Goal: Transaction & Acquisition: Purchase product/service

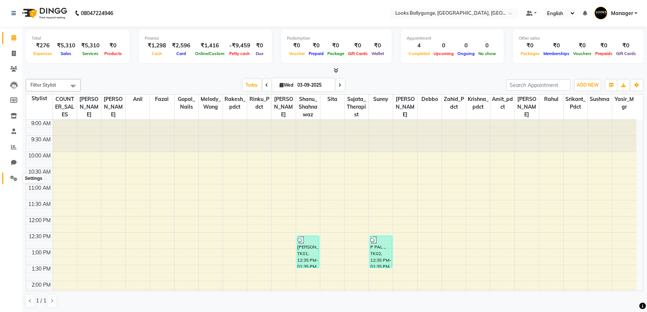
click at [10, 179] on icon at bounding box center [13, 179] width 7 height 6
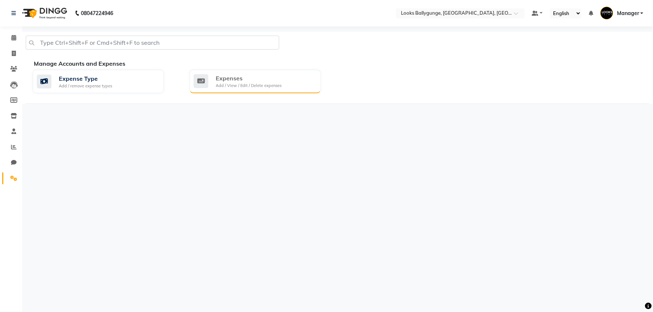
click at [222, 80] on div "Expenses" at bounding box center [249, 78] width 66 height 9
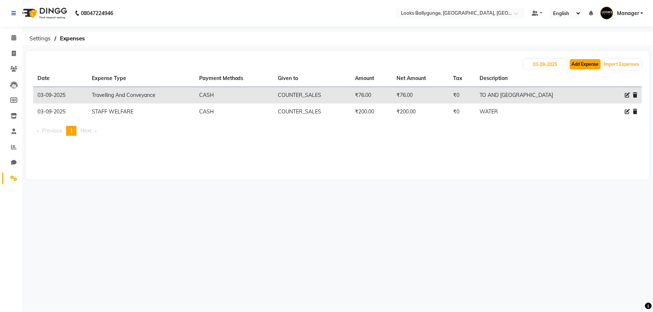
click at [581, 63] on button "Add Expense" at bounding box center [585, 64] width 31 height 10
select select "1"
select select "5499"
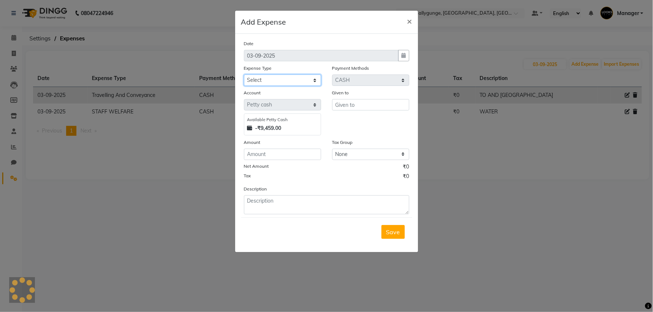
click at [291, 75] on select "Select Bank Deposit Blinkit Cash Handover CLIENT Client ordered food Client Ref…" at bounding box center [282, 80] width 77 height 11
select select "24170"
click at [244, 75] on select "Select Bank Deposit Blinkit Cash Handover CLIENT Client ordered food Client Ref…" at bounding box center [282, 80] width 77 height 11
click at [351, 111] on div "Given to" at bounding box center [371, 112] width 88 height 47
click at [352, 106] on input "text" at bounding box center [370, 104] width 77 height 11
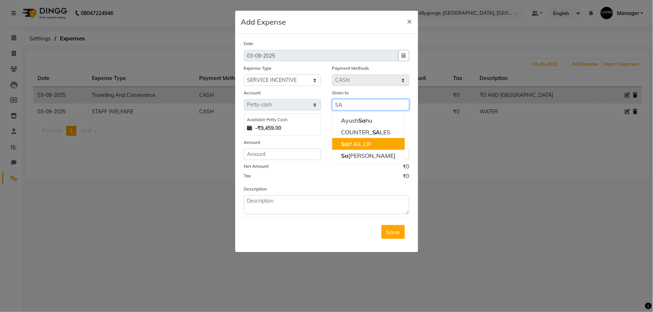
click at [361, 142] on ngb-highlight "Sa if Ali_CR" at bounding box center [356, 143] width 30 height 7
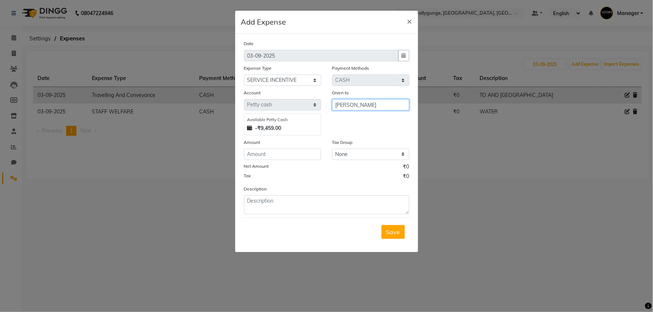
type input "[PERSON_NAME]"
click at [279, 151] on input "number" at bounding box center [282, 154] width 77 height 11
type input "1000"
click at [392, 230] on span "Save" at bounding box center [393, 232] width 14 height 7
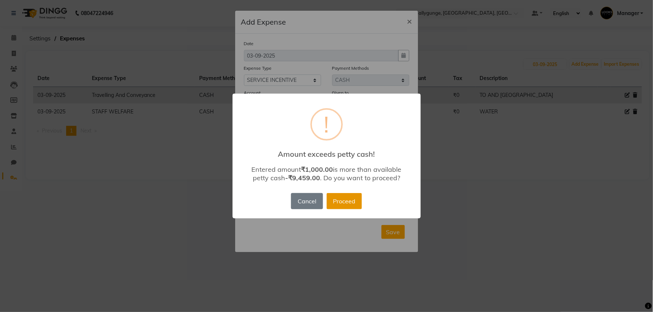
click at [344, 197] on button "Proceed" at bounding box center [344, 201] width 35 height 16
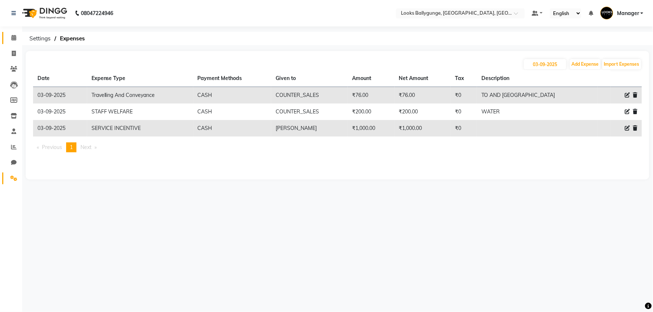
click at [10, 38] on span at bounding box center [13, 38] width 13 height 8
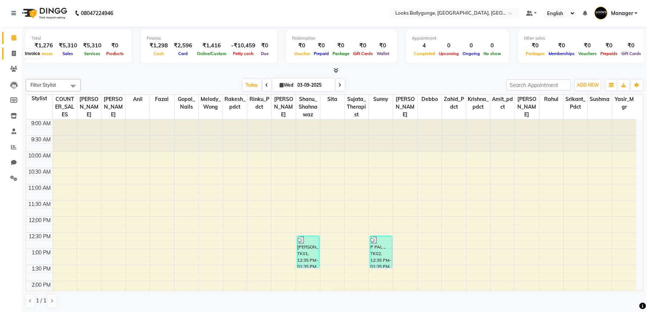
click at [10, 53] on span at bounding box center [13, 54] width 13 height 8
select select "service"
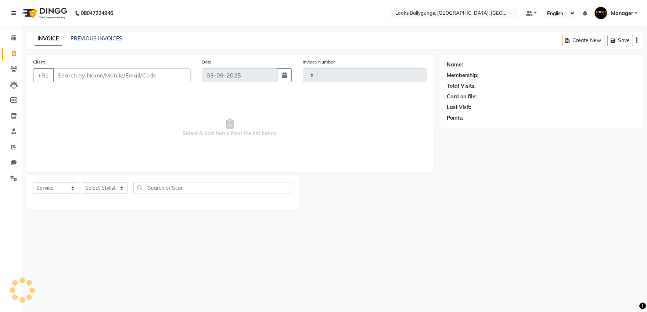
type input "3634"
select select "6477"
click at [116, 189] on select "Select Stylist" at bounding box center [105, 188] width 46 height 11
select select "50039"
click at [82, 183] on select "Select Stylist Ali_Stylist amit_pdct anil Ayush Sahu COUNTER_SALES Debbo Fazal …" at bounding box center [106, 188] width 49 height 11
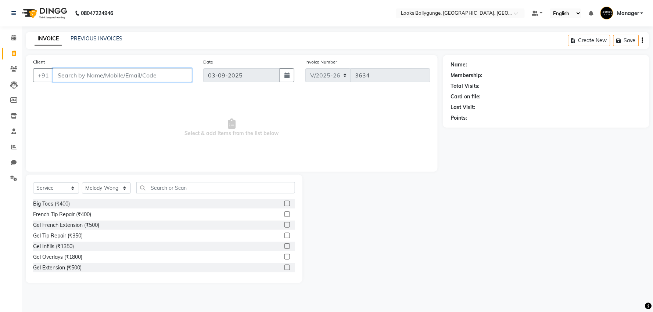
click at [103, 73] on input "Client" at bounding box center [122, 75] width 139 height 14
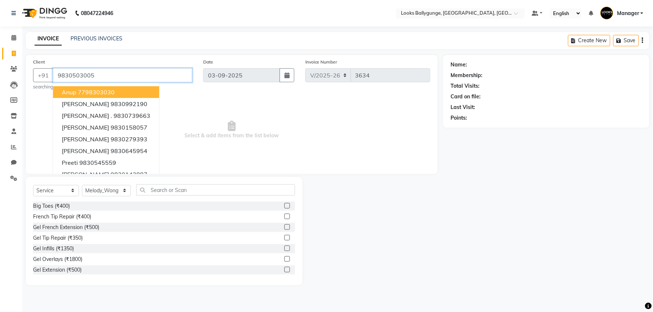
type input "9830503005"
select select "1: Object"
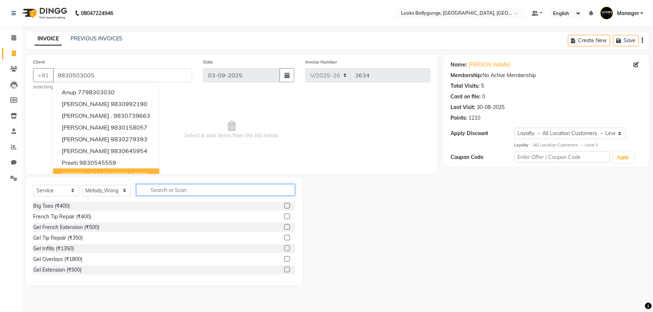
click at [161, 194] on input "text" at bounding box center [215, 190] width 159 height 11
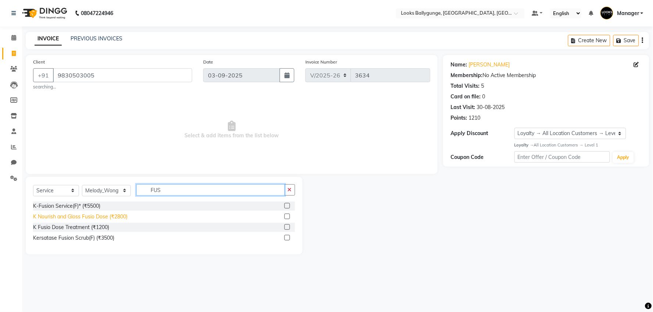
type input "FUS"
click at [104, 217] on div "K Nourish and Gloss Fusio Dose (₹2800)" at bounding box center [80, 217] width 94 height 8
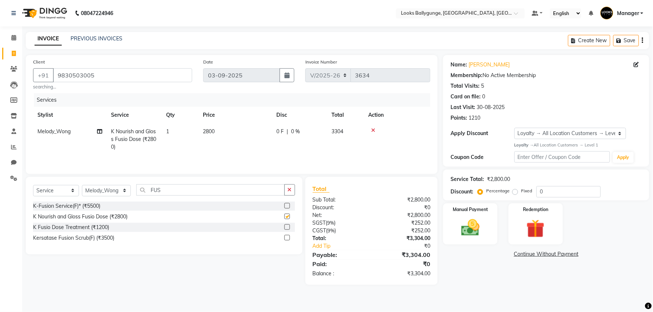
checkbox input "false"
click at [473, 216] on div "Manual Payment" at bounding box center [470, 224] width 57 height 43
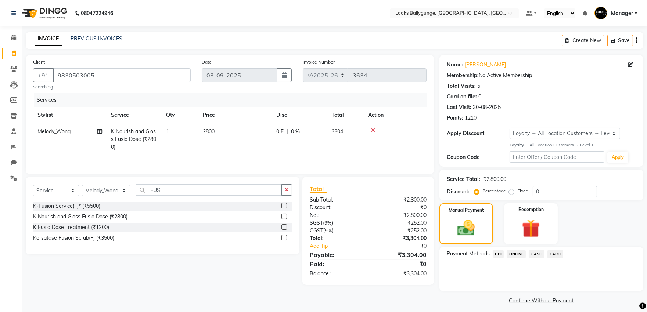
click at [556, 255] on span "CARD" at bounding box center [556, 254] width 16 height 8
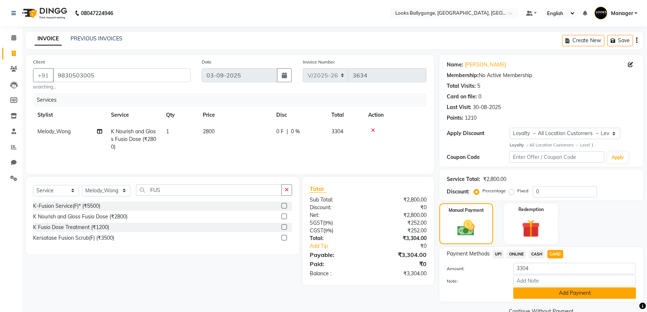
click at [554, 292] on button "Add Payment" at bounding box center [575, 293] width 123 height 11
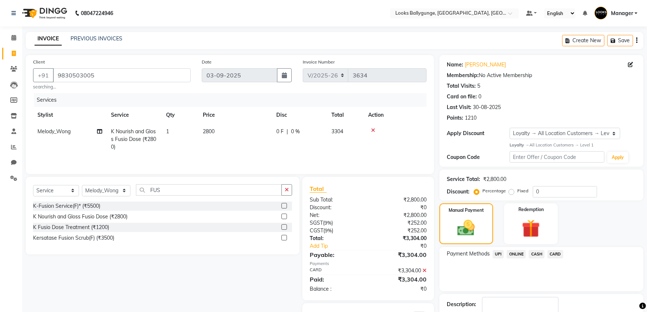
scroll to position [46, 0]
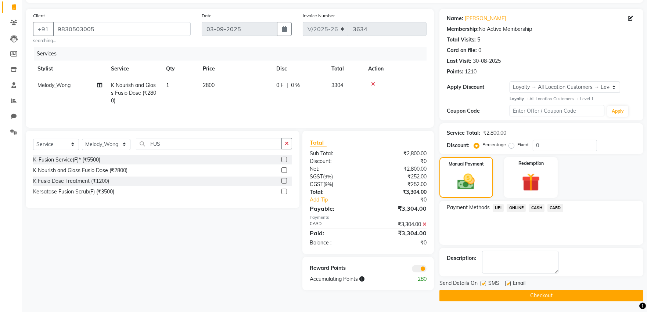
click at [540, 297] on button "Checkout" at bounding box center [542, 295] width 204 height 11
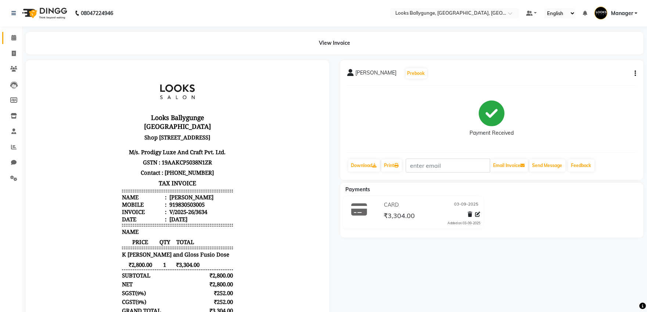
click at [6, 40] on link "Calendar" at bounding box center [11, 38] width 18 height 12
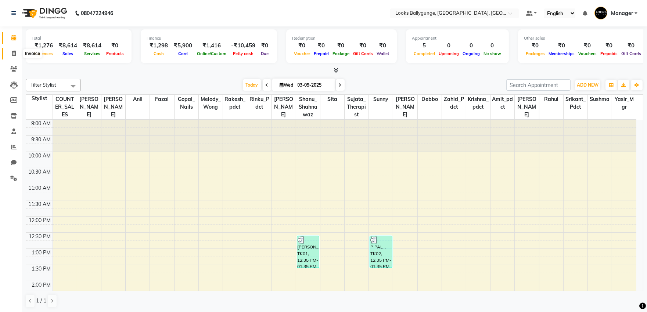
click at [14, 54] on icon at bounding box center [14, 54] width 4 height 6
select select "service"
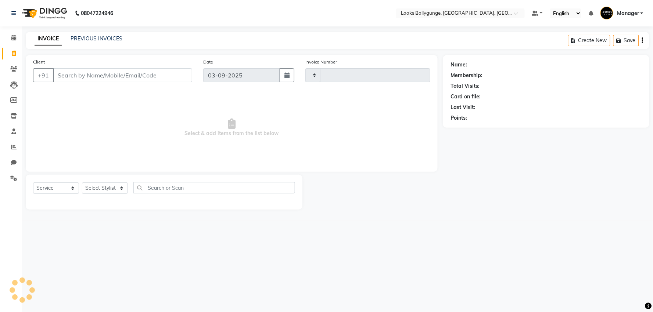
type input "3635"
select select "6477"
click at [104, 188] on select "Select Stylist" at bounding box center [105, 188] width 46 height 11
select select "50037"
click at [82, 183] on select "Select Stylist Ali_Stylist amit_pdct anil Ayush Sahu COUNTER_SALES Debbo Fazal …" at bounding box center [106, 188] width 49 height 11
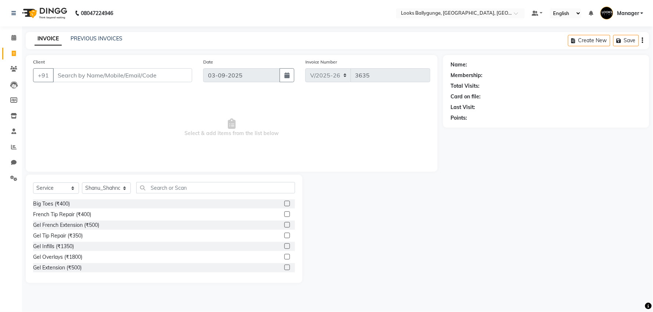
drag, startPoint x: 169, startPoint y: 176, endPoint x: 171, endPoint y: 179, distance: 4.0
click at [171, 178] on div "Select Service Product Membership Package Voucher Prepaid Gift Card Select Styl…" at bounding box center [164, 229] width 277 height 108
click at [171, 186] on input "text" at bounding box center [215, 187] width 159 height 11
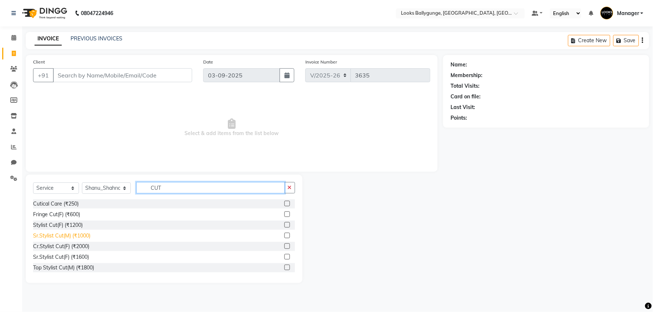
type input "CUT"
click at [74, 235] on div "Sr.Stylist Cut(M) (₹1000)" at bounding box center [61, 236] width 57 height 8
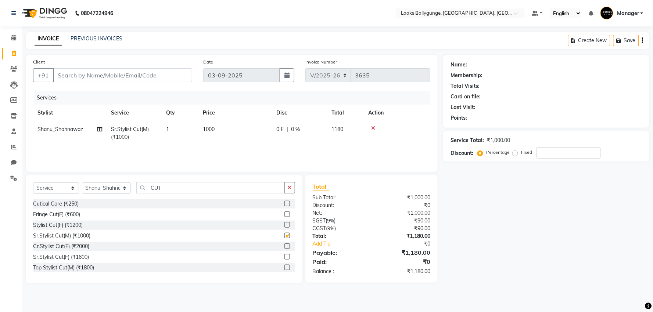
checkbox input "false"
drag, startPoint x: 167, startPoint y: 189, endPoint x: 125, endPoint y: 193, distance: 42.4
click at [125, 193] on div "Select Service Product Membership Package Voucher Prepaid Gift Card Select Styl…" at bounding box center [164, 190] width 262 height 17
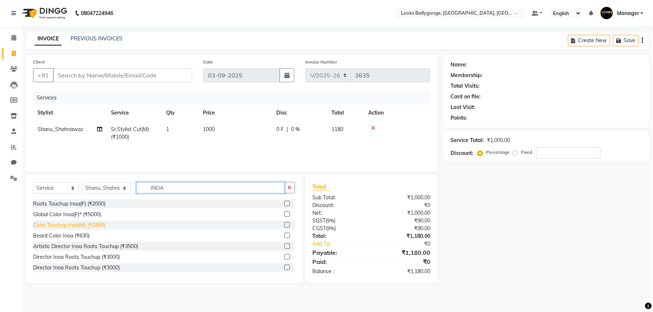
type input "INOA"
click at [96, 229] on div "Color Touchup Inoa(M) (₹1800)" at bounding box center [69, 226] width 72 height 8
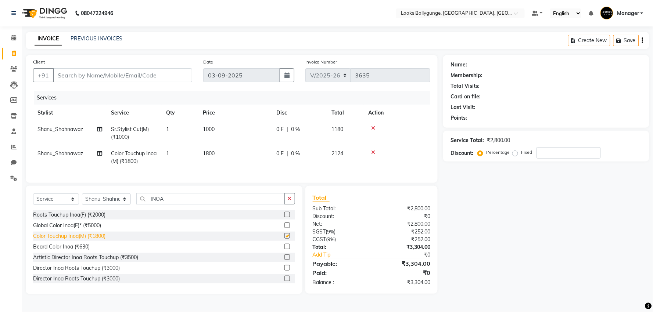
checkbox input "false"
click at [80, 81] on input "Client" at bounding box center [122, 75] width 139 height 14
type input "9"
type input "0"
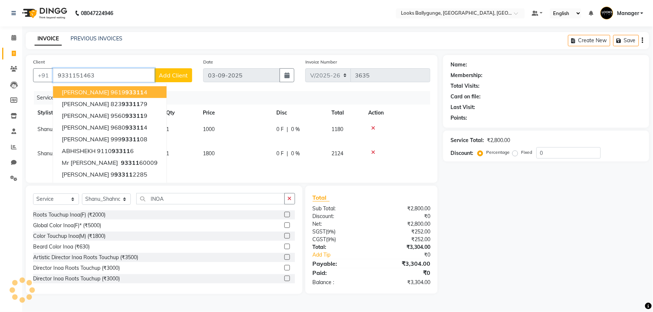
type input "9331151463"
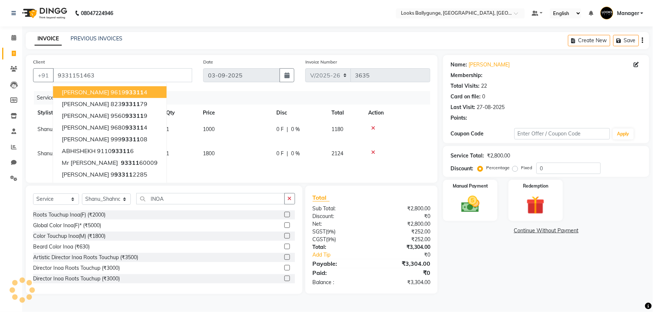
select select "1: Object"
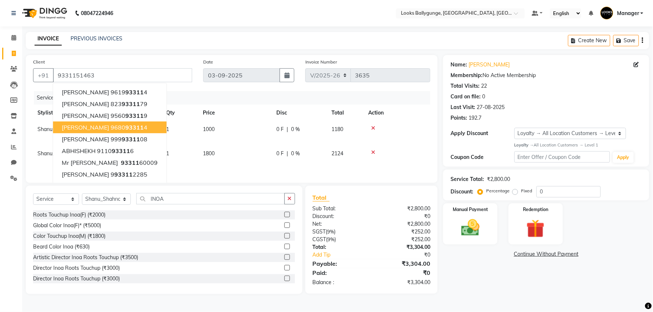
click at [517, 312] on div "08047224946 Select Location × Looks Ballygunge, Kolkata, Kolkata Default Panel …" at bounding box center [326, 156] width 653 height 312
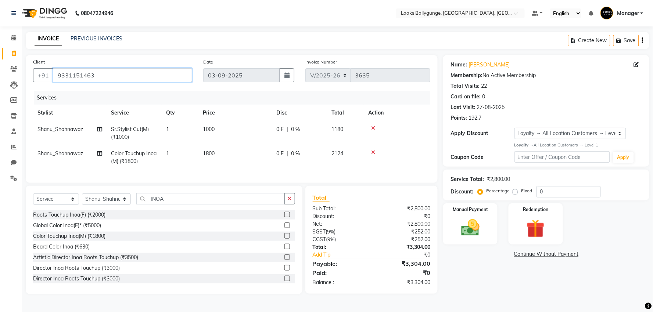
click at [127, 75] on input "9331151463" at bounding box center [122, 75] width 139 height 14
click at [472, 221] on img at bounding box center [470, 228] width 31 height 22
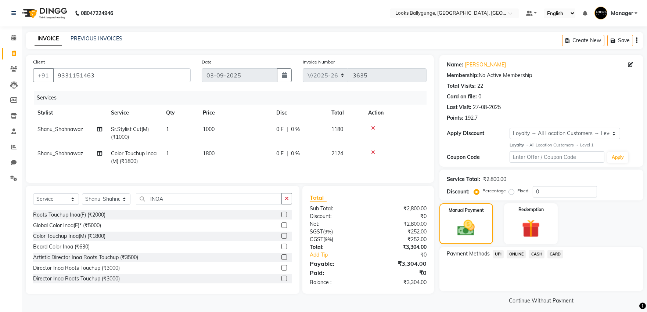
scroll to position [5, 0]
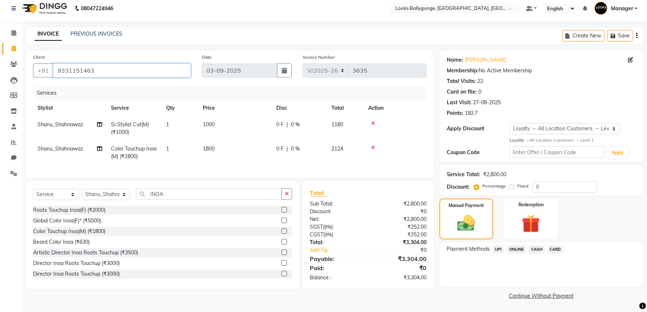
click at [110, 65] on input "9331151463" at bounding box center [122, 71] width 138 height 14
drag, startPoint x: 7, startPoint y: 33, endPoint x: 255, endPoint y: 11, distance: 249.9
click at [7, 33] on span at bounding box center [13, 33] width 13 height 8
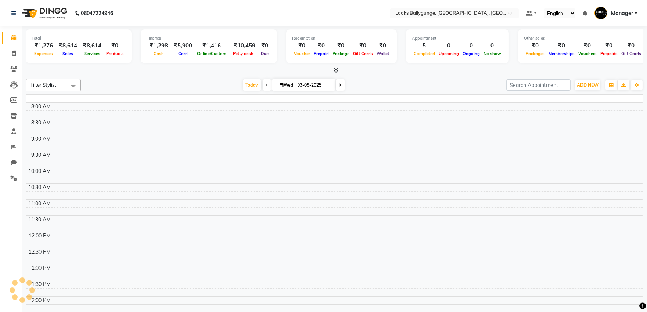
scroll to position [237, 0]
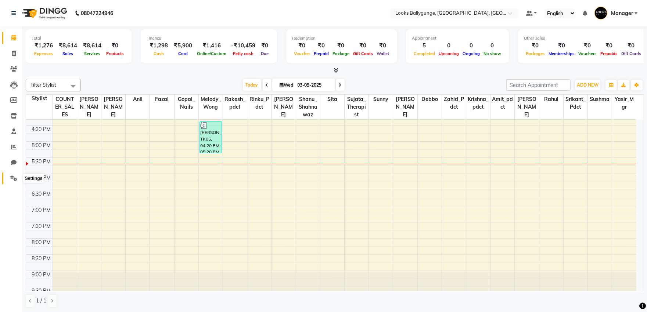
click at [15, 178] on icon at bounding box center [13, 179] width 7 height 6
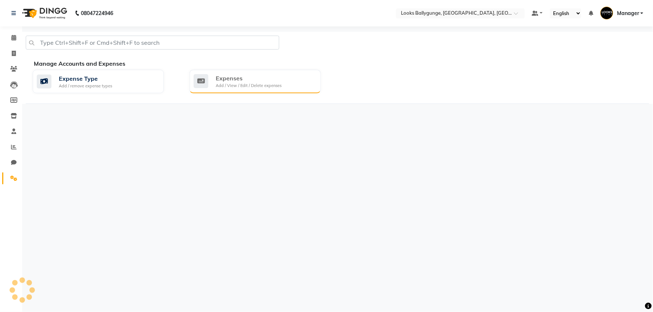
click at [225, 72] on div "Expenses Add / View / Edit / Delete expenses" at bounding box center [255, 82] width 131 height 24
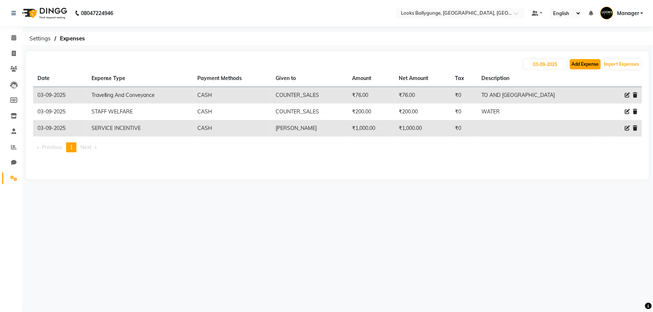
click at [593, 62] on button "Add Expense" at bounding box center [585, 64] width 31 height 10
select select "1"
select select "5499"
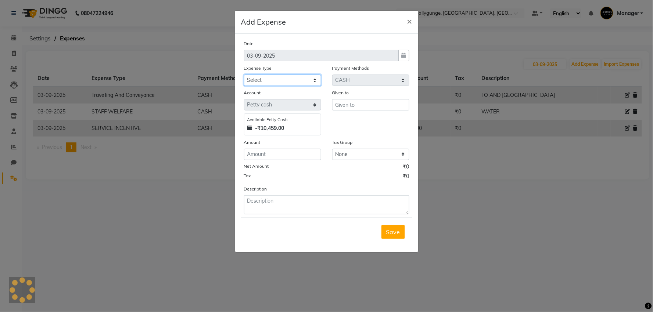
click at [277, 79] on select "Select Bank Deposit Blinkit Cash Handover CLIENT Client ordered food Client Ref…" at bounding box center [282, 80] width 77 height 11
select select "24083"
click at [244, 75] on select "Select Bank Deposit Blinkit Cash Handover CLIENT Client ordered food Client Ref…" at bounding box center [282, 80] width 77 height 11
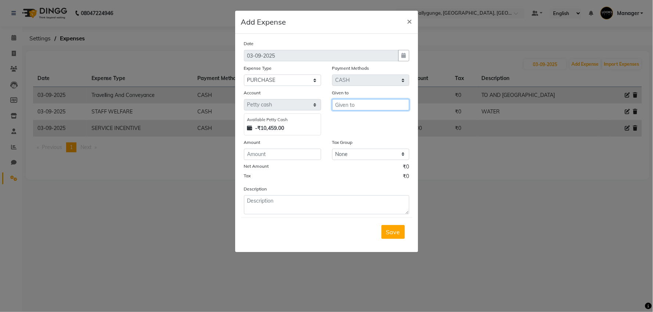
click at [354, 104] on input "text" at bounding box center [370, 104] width 77 height 11
click at [348, 121] on span "COU" at bounding box center [347, 120] width 13 height 7
type input "COUNTER_SALES"
click at [270, 157] on input "number" at bounding box center [282, 154] width 77 height 11
type input "250"
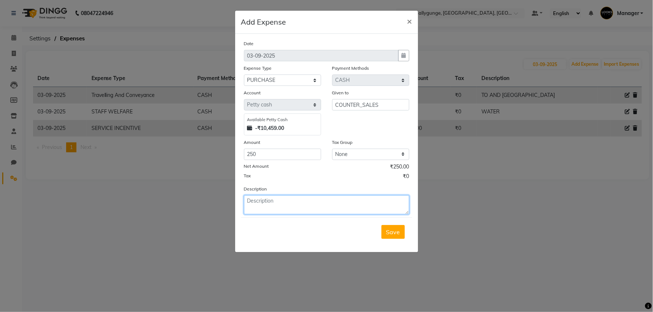
click at [263, 201] on textarea at bounding box center [326, 205] width 165 height 19
type textarea "LAMINATION"
click at [396, 235] on span "Save" at bounding box center [393, 232] width 14 height 7
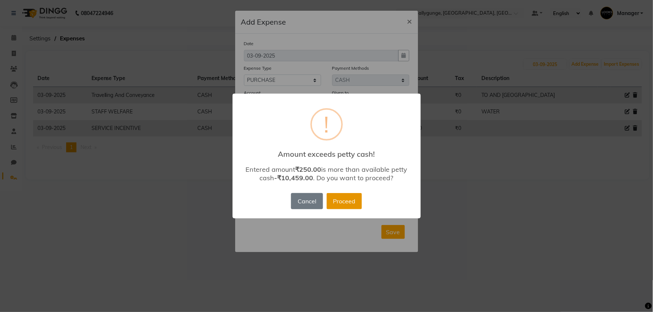
click at [349, 195] on button "Proceed" at bounding box center [344, 201] width 35 height 16
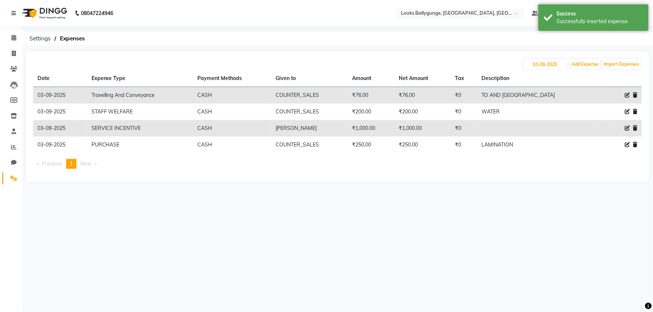
click at [585, 58] on div "03-09-2025 Add Expense Import Expenses" at bounding box center [337, 64] width 609 height 12
click at [582, 62] on button "Add Expense" at bounding box center [585, 64] width 31 height 10
select select "1"
select select "5499"
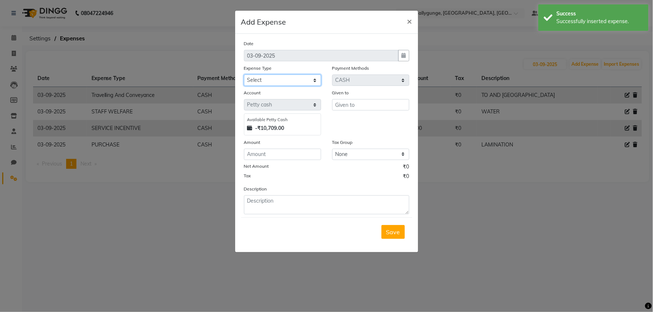
click at [271, 76] on select "Select Bank Deposit Blinkit Cash Handover CLIENT Client ordered food Client Ref…" at bounding box center [282, 80] width 77 height 11
select select "5134"
click at [244, 75] on select "Select Bank Deposit Blinkit Cash Handover CLIENT Client ordered food Client Ref…" at bounding box center [282, 80] width 77 height 11
click at [357, 108] on input "text" at bounding box center [370, 104] width 77 height 11
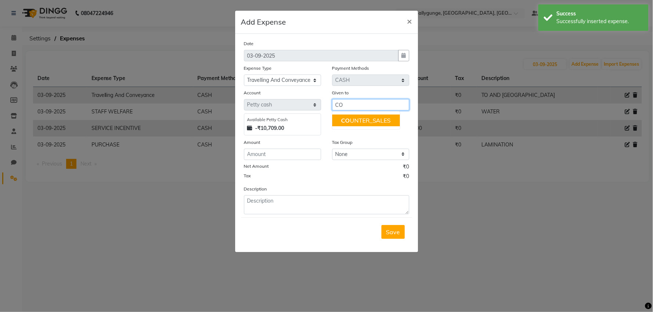
click at [359, 119] on ngb-highlight "CO UNTER_SALES" at bounding box center [366, 120] width 50 height 7
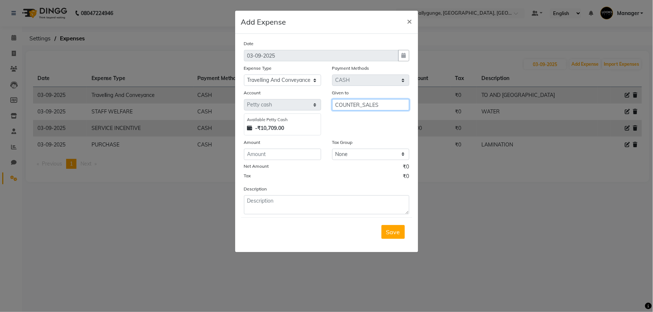
type input "COUNTER_SALES"
click at [293, 150] on input "number" at bounding box center [282, 154] width 77 height 11
type input "50"
click at [390, 244] on div "Save" at bounding box center [326, 232] width 171 height 29
click at [390, 235] on span "Save" at bounding box center [393, 232] width 14 height 7
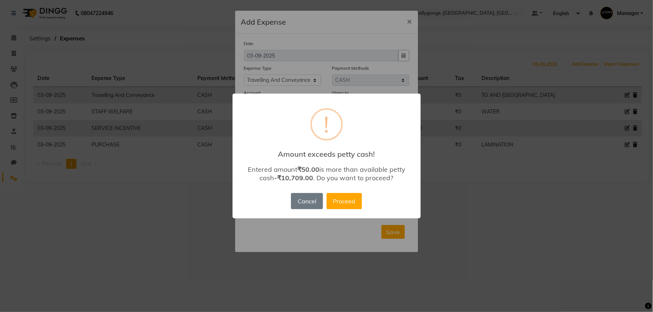
click at [355, 211] on div "× ! Amount exceeds petty cash! Entered amount ₹50.00 is more than available pet…" at bounding box center [327, 156] width 188 height 125
click at [350, 204] on button "Proceed" at bounding box center [344, 201] width 35 height 16
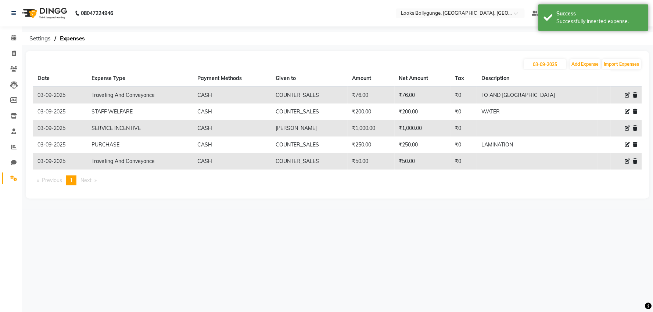
click at [15, 31] on li "Calendar" at bounding box center [11, 38] width 22 height 16
click at [10, 39] on span at bounding box center [13, 38] width 13 height 8
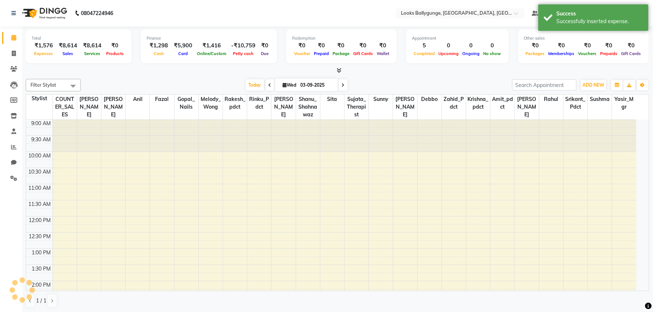
scroll to position [237, 0]
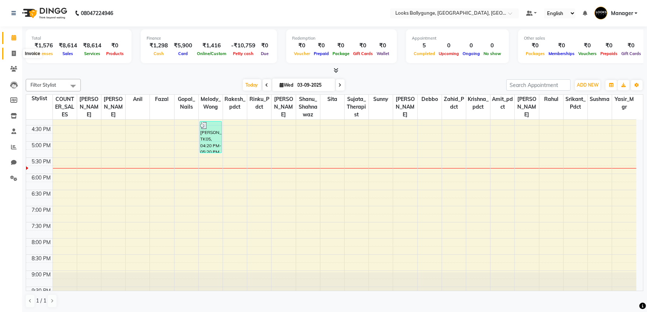
click at [13, 56] on icon at bounding box center [14, 54] width 4 height 6
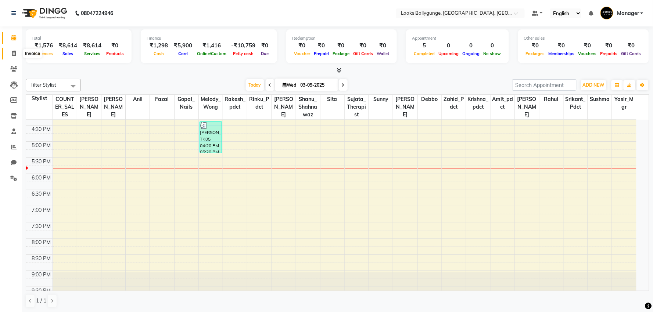
select select "6477"
select select "service"
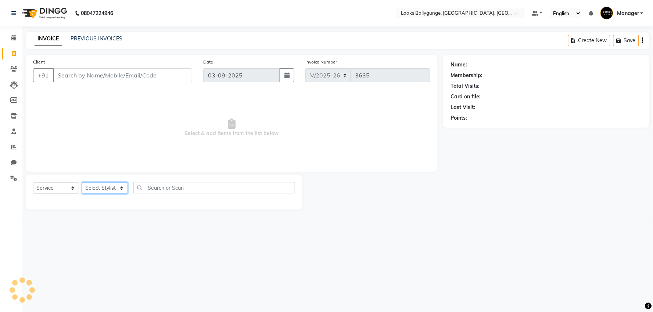
click at [101, 187] on select "Select Stylist" at bounding box center [105, 188] width 46 height 11
select select "52672"
click at [82, 183] on select "Select Stylist Ali_Stylist amit_pdct anil Ayush Sahu COUNTER_SALES Debbo Fazal …" at bounding box center [106, 188] width 49 height 11
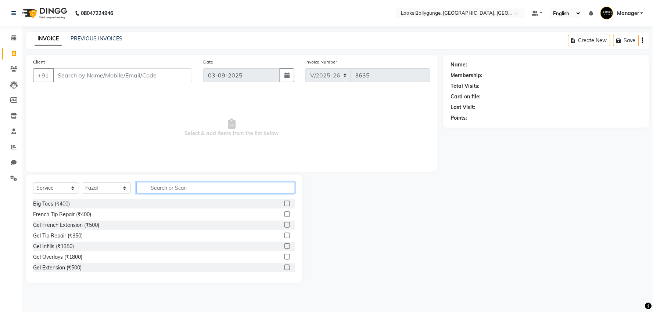
click at [181, 187] on input "text" at bounding box center [215, 187] width 159 height 11
type input "C"
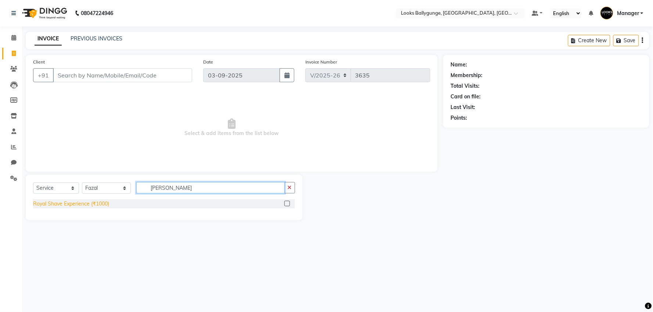
type input "ROY"
click at [86, 206] on div "Royal Shave Experience (₹1000)" at bounding box center [71, 204] width 76 height 8
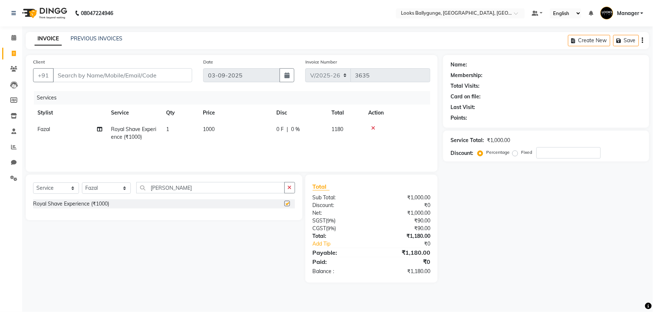
checkbox input "false"
click at [232, 131] on td "1000" at bounding box center [236, 133] width 74 height 24
select select "52672"
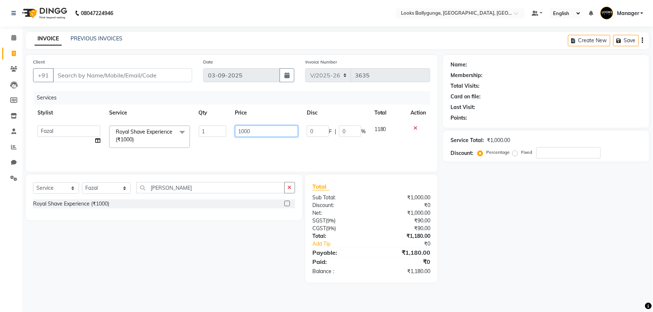
drag, startPoint x: 262, startPoint y: 127, endPoint x: 237, endPoint y: 129, distance: 25.1
click at [237, 129] on input "1000" at bounding box center [266, 131] width 63 height 11
type input "700"
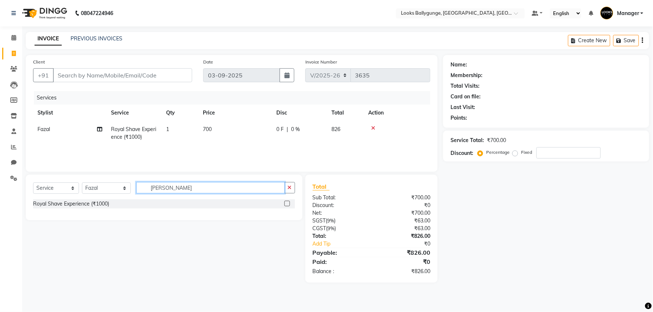
drag, startPoint x: 175, startPoint y: 186, endPoint x: 168, endPoint y: 192, distance: 9.4
click at [171, 191] on input "ROY" at bounding box center [210, 187] width 149 height 11
click at [167, 192] on input "ROY" at bounding box center [210, 187] width 149 height 11
click at [169, 185] on input "ROY" at bounding box center [210, 187] width 149 height 11
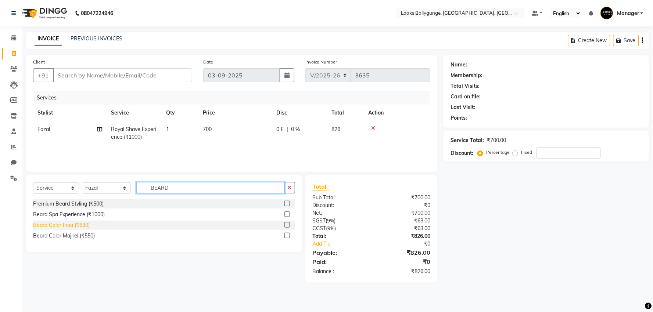
type input "BEARD"
click at [78, 227] on div "Beard Color Inoa (₹630)" at bounding box center [61, 226] width 57 height 8
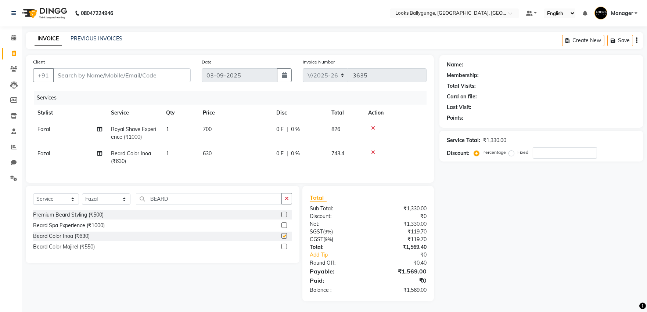
checkbox input "false"
click at [245, 157] on td "630" at bounding box center [236, 158] width 74 height 24
select select "52672"
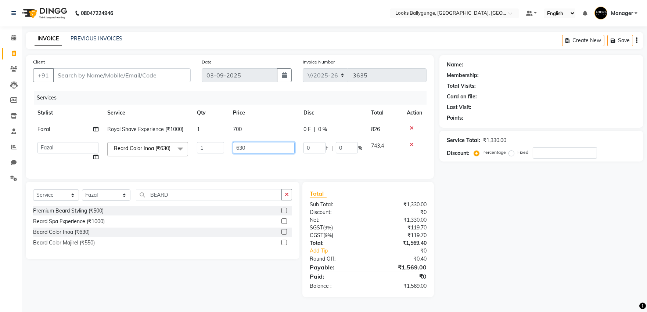
drag, startPoint x: 264, startPoint y: 149, endPoint x: 190, endPoint y: 150, distance: 73.9
click at [203, 151] on tr "Ali_Stylist amit_pdct anil Ayush Sahu COUNTER_SALES Debbo Fazal Gopal_Nails Kri…" at bounding box center [230, 152] width 394 height 28
type input "600"
click at [196, 161] on td "1" at bounding box center [211, 152] width 36 height 28
select select "52672"
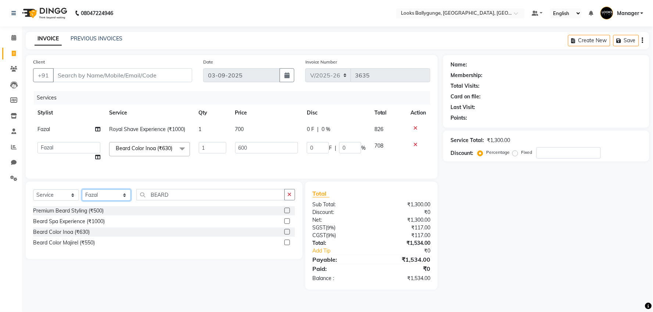
click at [98, 201] on select "Select Stylist Ali_Stylist amit_pdct anil Ayush Sahu COUNTER_SALES Debbo Fazal …" at bounding box center [106, 195] width 49 height 11
select select "50051"
click at [82, 199] on select "Select Stylist Ali_Stylist amit_pdct anil Ayush Sahu COUNTER_SALES Debbo Fazal …" at bounding box center [106, 195] width 49 height 11
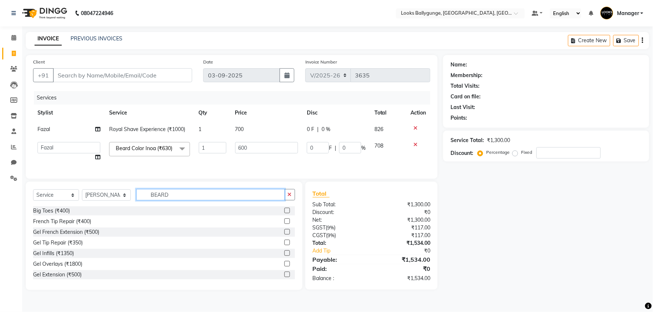
drag, startPoint x: 185, startPoint y: 205, endPoint x: 109, endPoint y: 210, distance: 76.6
click at [109, 207] on div "Select Service Product Membership Package Voucher Prepaid Gift Card Select Styl…" at bounding box center [164, 197] width 262 height 17
type input "CUT"
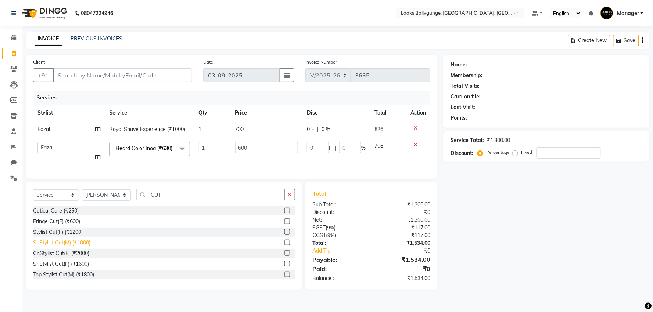
click at [68, 247] on div "Sr.Stylist Cut(M) (₹1000)" at bounding box center [61, 243] width 57 height 8
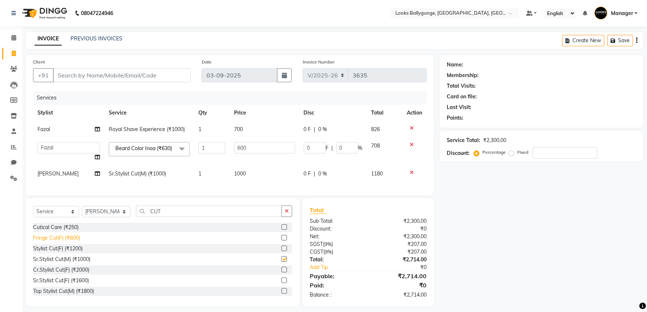
checkbox input "false"
click at [270, 178] on td "1000" at bounding box center [264, 174] width 69 height 17
select select "50051"
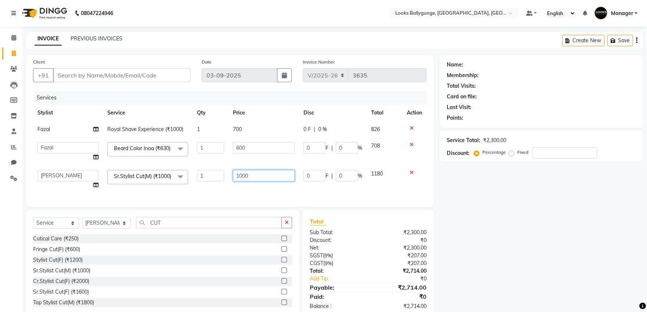
drag, startPoint x: 277, startPoint y: 177, endPoint x: 221, endPoint y: 179, distance: 56.3
click at [221, 179] on tr "Ali_Stylist amit_pdct anil Ayush Sahu COUNTER_SALES Debbo Fazal Gopal_Nails Kri…" at bounding box center [230, 180] width 394 height 28
type input "1200"
click at [230, 194] on div "Services Stylist Service Qty Price Disc Total Action Fazal Royal Shave Experien…" at bounding box center [230, 145] width 394 height 108
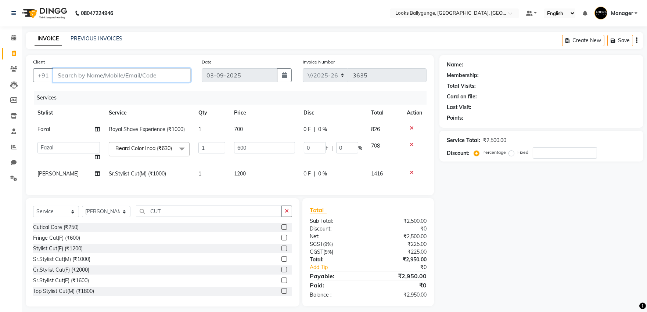
click at [104, 72] on input "Client" at bounding box center [122, 75] width 138 height 14
type input "7"
type input "0"
type input "7003826811"
click at [164, 71] on button "Add Client" at bounding box center [172, 75] width 38 height 14
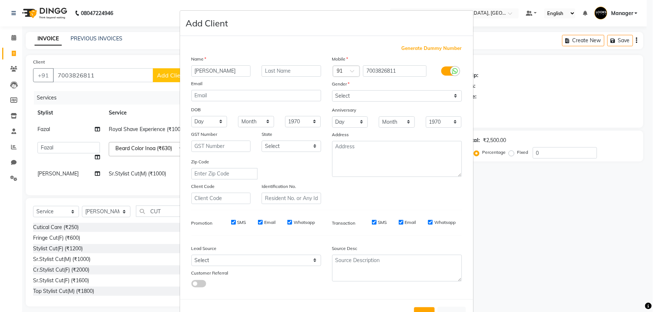
type input "AMIT"
type input "AGARWAL"
click at [344, 92] on select "Select Male Female Other Prefer Not To Say" at bounding box center [397, 95] width 130 height 11
select select "male"
click at [332, 90] on select "Select Male Female Other Prefer Not To Say" at bounding box center [397, 95] width 130 height 11
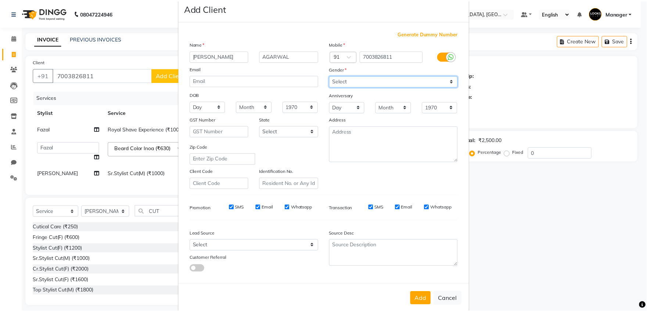
scroll to position [27, 0]
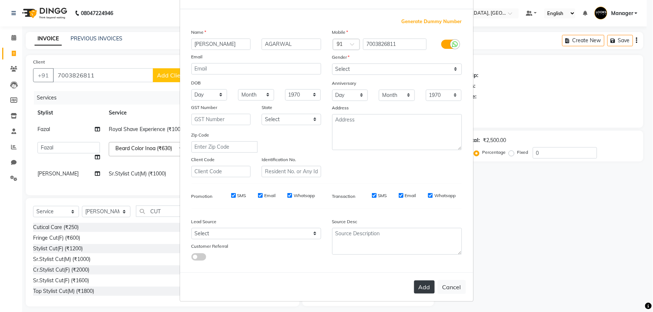
click at [415, 287] on button "Add" at bounding box center [424, 287] width 21 height 13
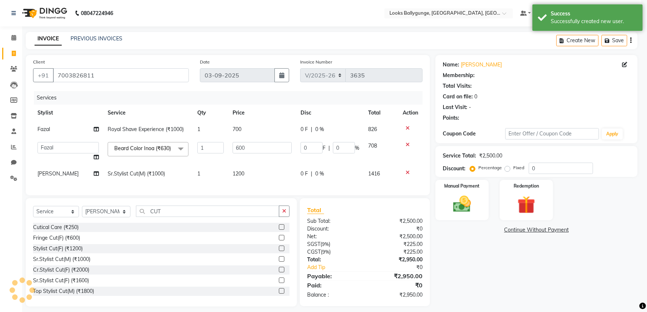
select select "1: Object"
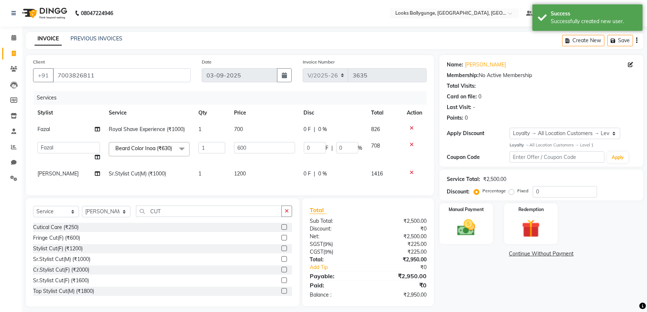
scroll to position [15, 0]
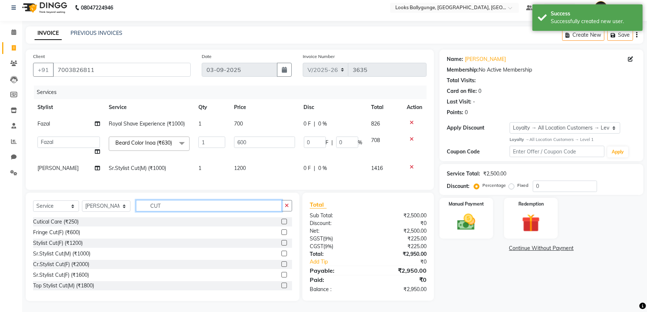
drag, startPoint x: 182, startPoint y: 204, endPoint x: 97, endPoint y: 196, distance: 86.1
click at [97, 196] on div "Select Service Product Membership Package Voucher Prepaid Gift Card Select Styl…" at bounding box center [163, 247] width 274 height 108
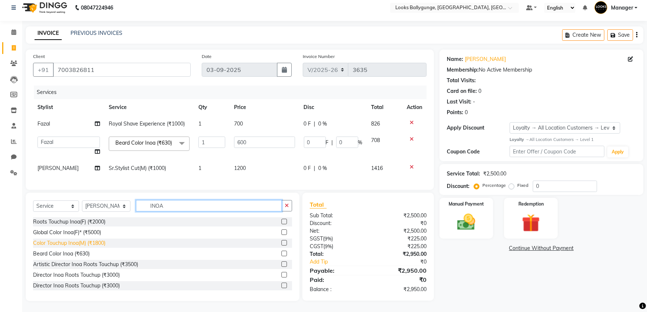
type input "INOA"
click at [93, 241] on div "Color Touchup Inoa(M) (₹1800)" at bounding box center [69, 244] width 72 height 8
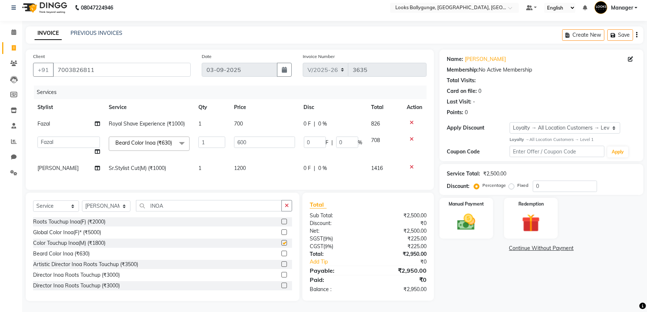
checkbox input "false"
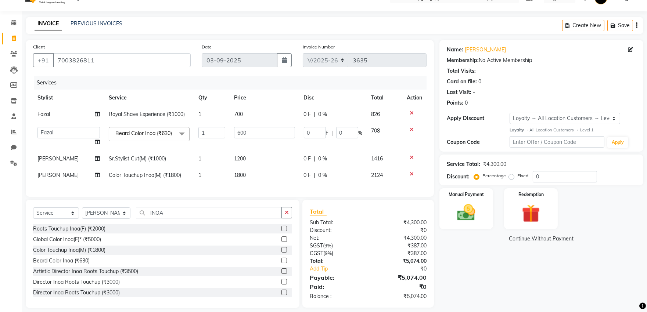
click at [256, 184] on td "1800" at bounding box center [264, 175] width 69 height 17
select select "50051"
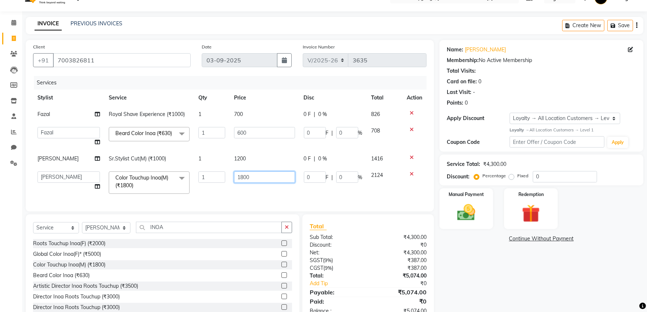
drag, startPoint x: 270, startPoint y: 178, endPoint x: 190, endPoint y: 174, distance: 79.9
click at [190, 174] on tr "Ali_Stylist amit_pdct anil Ayush Sahu COUNTER_SALES Debbo Fazal Gopal_Nails Kri…" at bounding box center [230, 182] width 394 height 31
type input "2000"
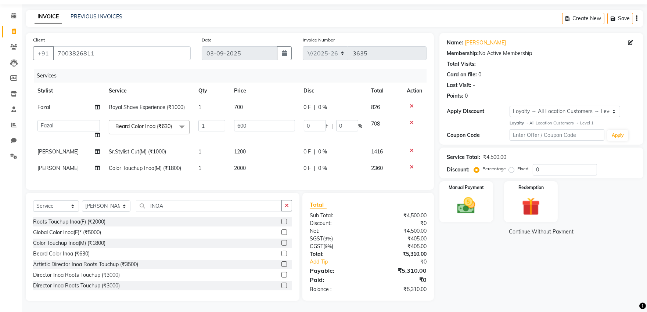
scroll to position [31, 0]
click at [482, 197] on img at bounding box center [466, 206] width 31 height 22
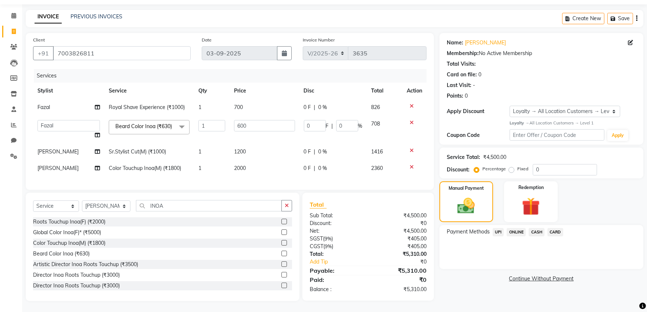
click at [536, 228] on span "CASH" at bounding box center [537, 232] width 16 height 8
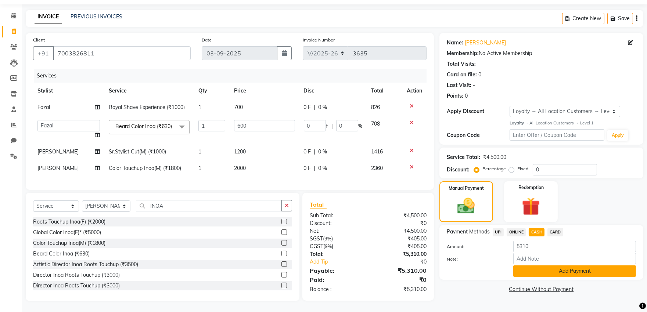
click at [533, 266] on button "Add Payment" at bounding box center [575, 271] width 123 height 11
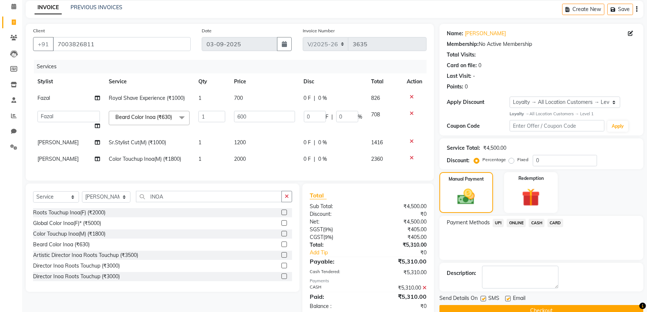
click at [537, 305] on button "Checkout" at bounding box center [542, 310] width 204 height 11
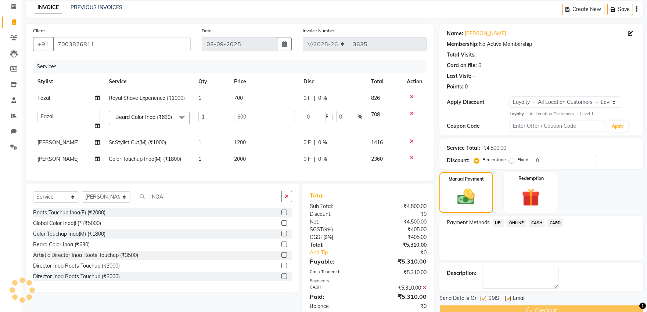
scroll to position [93, 0]
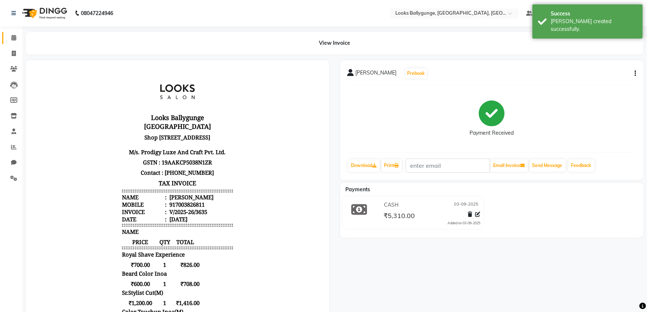
click at [15, 41] on span at bounding box center [13, 38] width 13 height 8
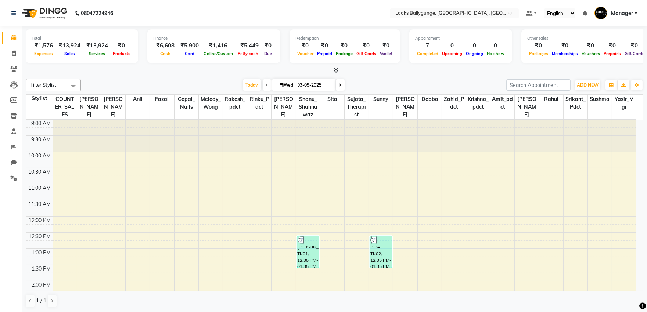
click at [465, 85] on div "Today Wed 03-09-2025" at bounding box center [294, 85] width 418 height 11
click at [13, 52] on icon at bounding box center [14, 54] width 4 height 6
select select "service"
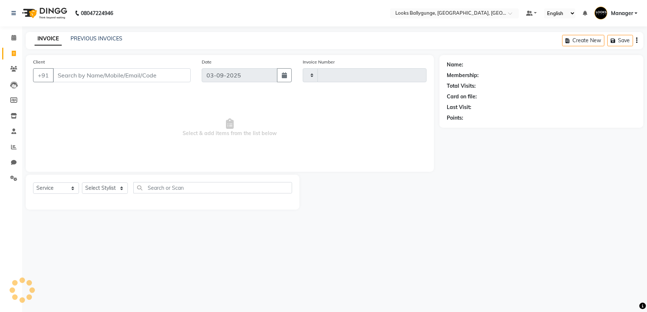
type input "3636"
select select "6477"
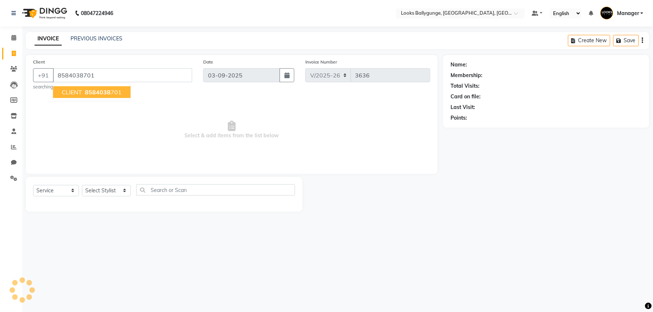
type input "8584038701"
click at [84, 90] on ngb-highlight "8584038 701" at bounding box center [102, 92] width 38 height 7
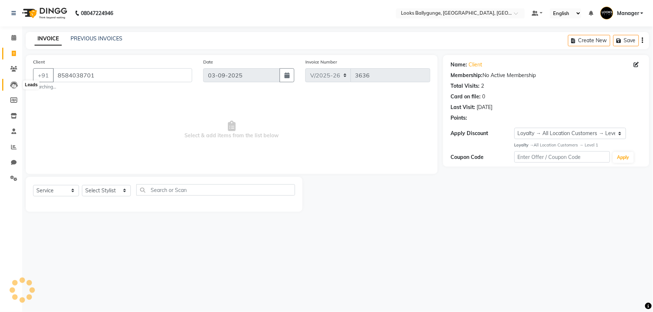
select select "1: Object"
click at [98, 196] on select "Select Stylist Ali_Stylist amit_pdct anil Ayush Sahu COUNTER_SALES Debbo Fazal …" at bounding box center [106, 190] width 49 height 11
select select "50037"
click at [82, 185] on select "Select Stylist Ali_Stylist amit_pdct anil Ayush Sahu COUNTER_SALES Debbo Fazal …" at bounding box center [106, 190] width 49 height 11
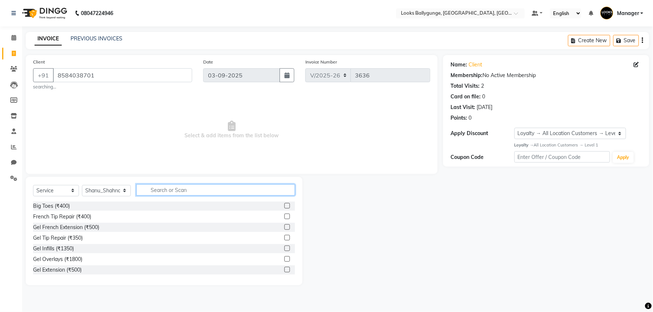
click at [171, 186] on input "text" at bounding box center [215, 190] width 159 height 11
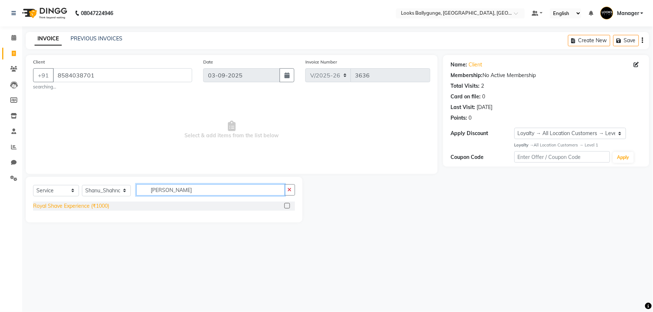
type input "ROY"
click at [89, 204] on div "Royal Shave Experience (₹1000)" at bounding box center [71, 207] width 76 height 8
checkbox input "false"
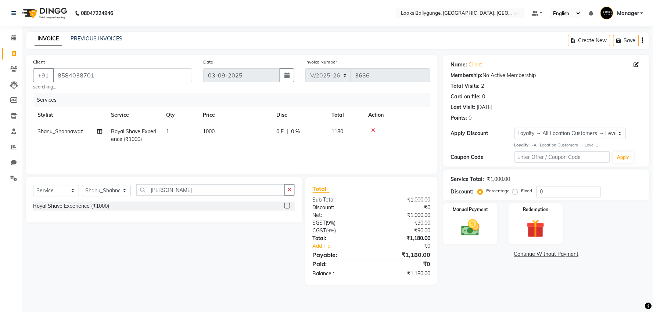
click at [229, 135] on td "1000" at bounding box center [236, 136] width 74 height 24
select select "50037"
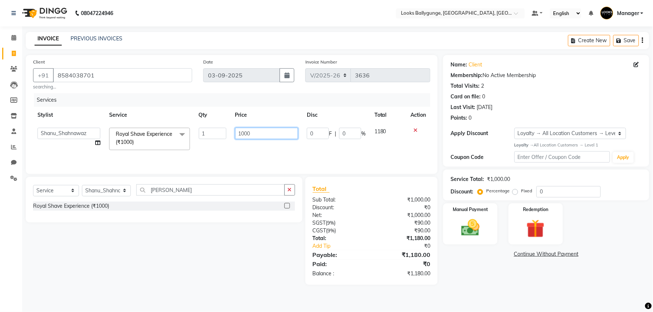
drag, startPoint x: 262, startPoint y: 131, endPoint x: 224, endPoint y: 135, distance: 37.7
click at [224, 135] on tr "Ali_Stylist amit_pdct anil Ayush Sahu COUNTER_SALES Debbo Fazal Gopal_Nails Kri…" at bounding box center [231, 139] width 397 height 31
type input "700"
click at [229, 146] on tr "Ali_Stylist amit_pdct anil Ayush Sahu COUNTER_SALES Debbo Fazal Gopal_Nails Kri…" at bounding box center [231, 139] width 397 height 31
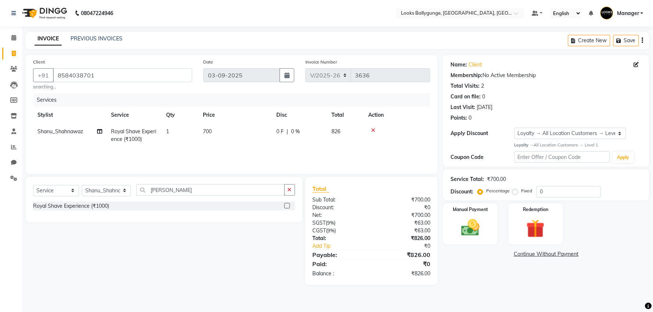
drag, startPoint x: 178, startPoint y: 183, endPoint x: 135, endPoint y: 194, distance: 43.7
click at [135, 194] on div "Select Service Product Membership Package Voucher Prepaid Gift Card Select Styl…" at bounding box center [164, 200] width 277 height 46
drag, startPoint x: 174, startPoint y: 188, endPoint x: 126, endPoint y: 196, distance: 48.4
click at [126, 196] on div "Select Service Product Membership Package Voucher Prepaid Gift Card Select Styl…" at bounding box center [164, 193] width 262 height 17
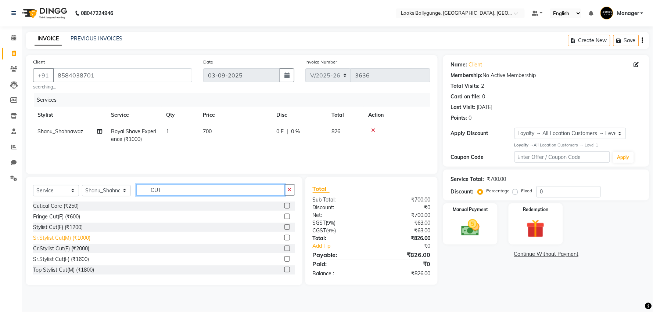
type input "CUT"
click at [86, 240] on div "Sr.Stylist Cut(M) (₹1000)" at bounding box center [61, 239] width 57 height 8
checkbox input "false"
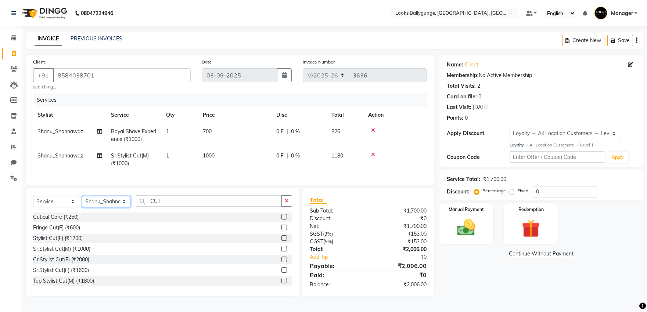
click at [104, 208] on select "Select Stylist Ali_Stylist amit_pdct anil Ayush Sahu COUNTER_SALES Debbo Fazal …" at bounding box center [106, 201] width 49 height 11
select select "85490"
click at [82, 203] on select "Select Stylist Ali_Stylist amit_pdct anil Ayush Sahu COUNTER_SALES Debbo Fazal …" at bounding box center [106, 201] width 49 height 11
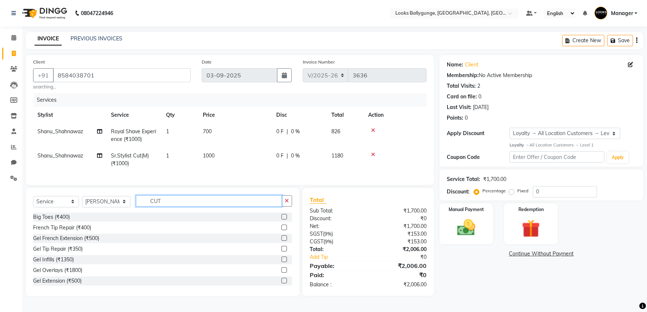
drag, startPoint x: 169, startPoint y: 211, endPoint x: 139, endPoint y: 216, distance: 30.9
click at [139, 213] on div "Select Service Product Membership Package Voucher Prepaid Gift Card Select Styl…" at bounding box center [162, 204] width 259 height 17
type input "CUT"
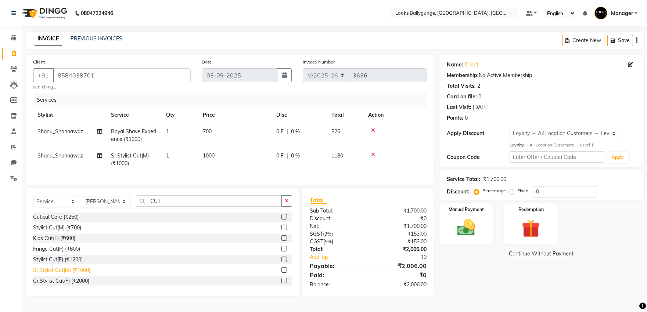
click at [75, 275] on div "Sr.Stylist Cut(M) (₹1000)" at bounding box center [61, 271] width 57 height 8
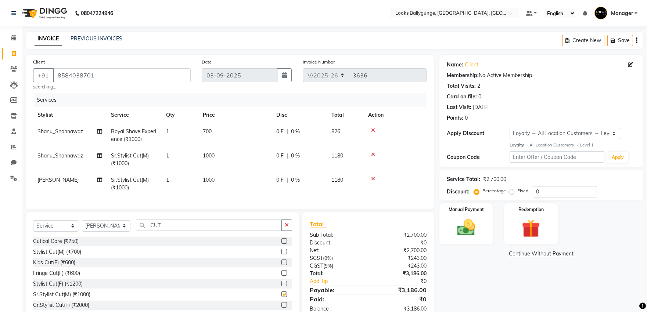
checkbox input "false"
click at [213, 180] on span "1000" at bounding box center [209, 180] width 12 height 7
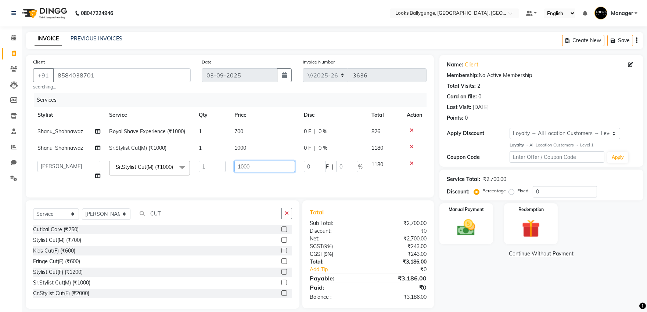
drag, startPoint x: 279, startPoint y: 167, endPoint x: 160, endPoint y: 166, distance: 119.1
click at [160, 166] on tr "Ali_Stylist amit_pdct anil Ayush Sahu COUNTER_SALES Debbo Fazal Gopal_Nails Kri…" at bounding box center [230, 171] width 394 height 28
type input "1200"
click at [183, 184] on tr "Ali_Stylist amit_pdct anil Ayush Sahu COUNTER_SALES Debbo Fazal Gopal_Nails Kri…" at bounding box center [230, 171] width 394 height 28
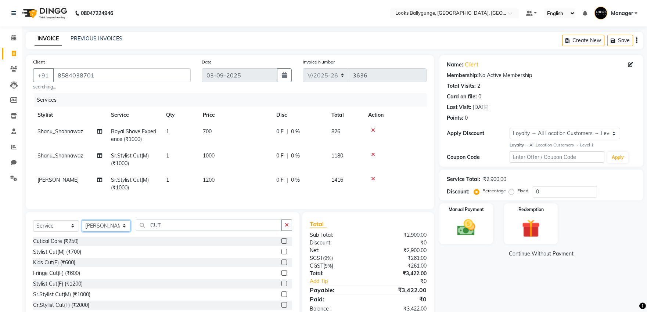
click at [106, 232] on select "Select Stylist Ali_Stylist amit_pdct anil Ayush Sahu COUNTER_SALES Debbo Fazal …" at bounding box center [106, 226] width 49 height 11
select select "50049"
click at [82, 227] on select "Select Stylist Ali_Stylist amit_pdct anil Ayush Sahu COUNTER_SALES Debbo Fazal …" at bounding box center [106, 226] width 49 height 11
drag, startPoint x: 164, startPoint y: 225, endPoint x: 163, endPoint y: 229, distance: 4.1
click at [159, 227] on div "Select Service Product Membership Package Voucher Prepaid Gift Card Select Styl…" at bounding box center [163, 266] width 274 height 108
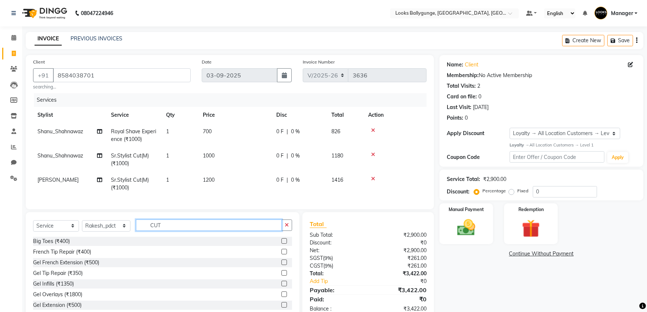
drag, startPoint x: 179, startPoint y: 233, endPoint x: 139, endPoint y: 234, distance: 40.1
click at [139, 231] on input "CUT" at bounding box center [209, 225] width 146 height 11
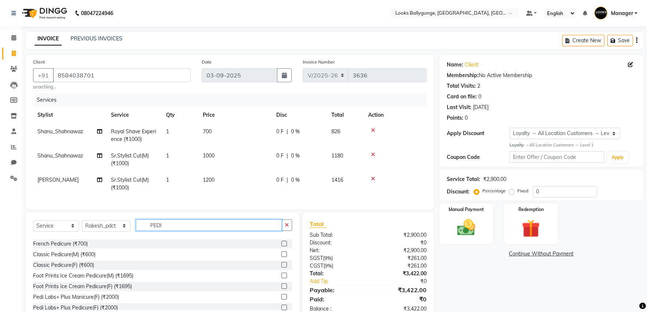
scroll to position [82, 0]
type input "PEDI"
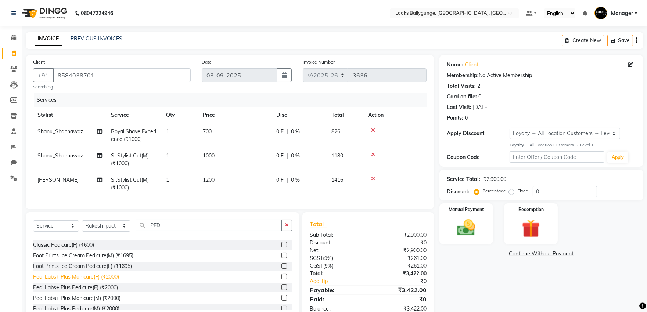
click at [114, 281] on div "Pedi Labs+ Plus Manicure(F) (₹2000)" at bounding box center [76, 278] width 86 height 8
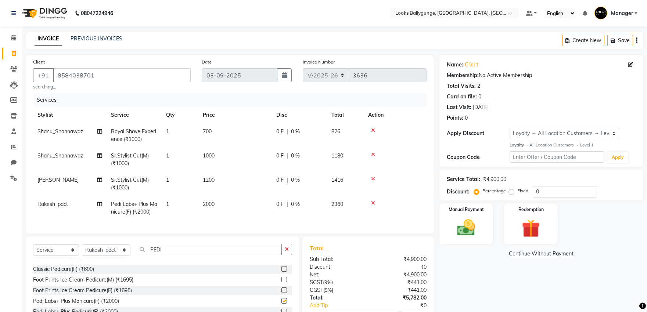
checkbox input "false"
click at [233, 210] on td "2000" at bounding box center [236, 208] width 74 height 24
select select "50049"
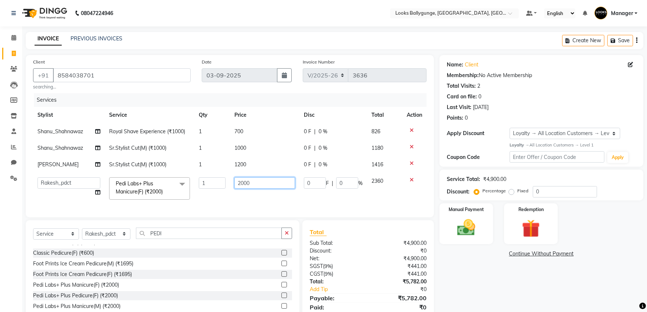
drag, startPoint x: 265, startPoint y: 182, endPoint x: 227, endPoint y: 183, distance: 37.9
click at [227, 183] on tr "Ali_Stylist amit_pdct anil Ayush Sahu COUNTER_SALES Debbo Fazal Gopal_Nails Kri…" at bounding box center [230, 188] width 394 height 31
type input "2200"
click at [225, 197] on tr "Ali_Stylist amit_pdct anil Ayush Sahu COUNTER_SALES Debbo Fazal Gopal_Nails Kri…" at bounding box center [230, 188] width 394 height 31
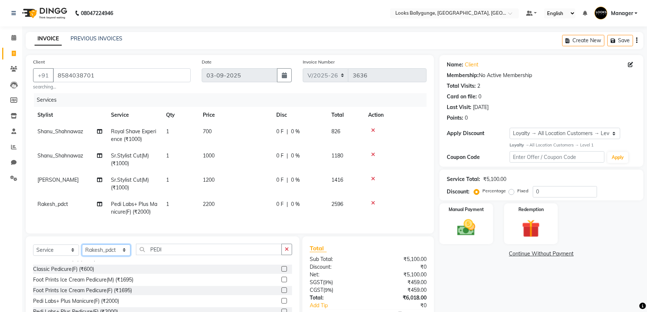
click at [121, 255] on select "Select Stylist Ali_Stylist amit_pdct anil Ayush Sahu COUNTER_SALES Debbo Fazal …" at bounding box center [106, 250] width 49 height 11
select select "62162"
click at [82, 251] on select "Select Stylist Ali_Stylist amit_pdct anil Ayush Sahu COUNTER_SALES Debbo Fazal …" at bounding box center [106, 250] width 49 height 11
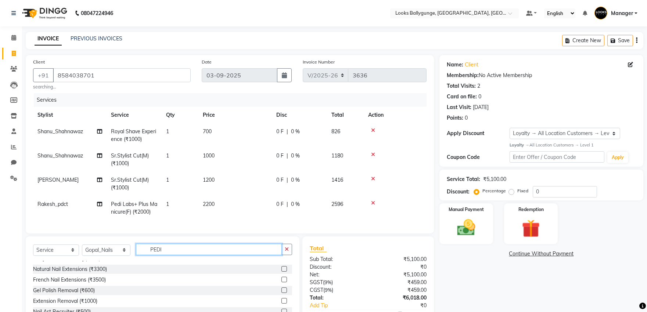
drag, startPoint x: 183, startPoint y: 254, endPoint x: 112, endPoint y: 256, distance: 71.4
click at [112, 256] on div "Select Service Product Membership Package Voucher Prepaid Gift Card Select Styl…" at bounding box center [162, 252] width 259 height 17
type input "PEDI"
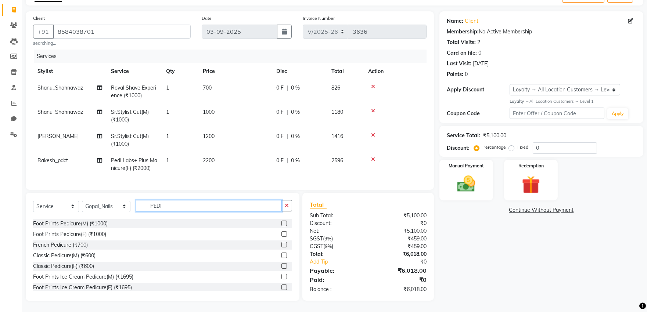
scroll to position [82, 0]
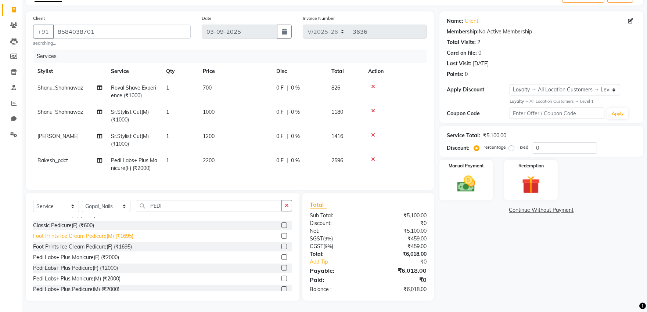
drag, startPoint x: 111, startPoint y: 267, endPoint x: 126, endPoint y: 256, distance: 19.1
click at [111, 267] on div "Pedi Labs+ Plus Pedicure(F) (₹2000)" at bounding box center [75, 269] width 85 height 8
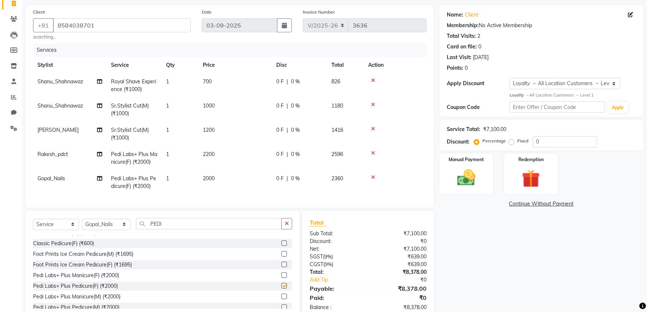
checkbox input "false"
click at [222, 181] on td "2000" at bounding box center [236, 183] width 74 height 24
select select "62162"
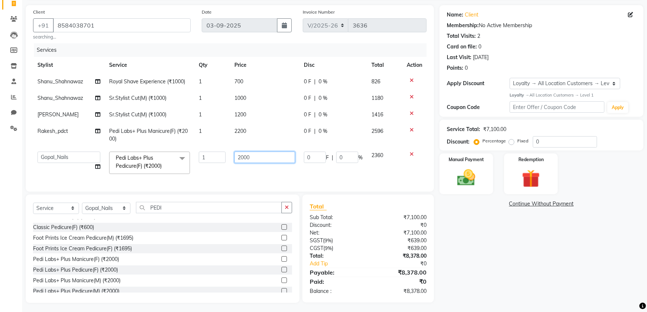
drag, startPoint x: 276, startPoint y: 159, endPoint x: 182, endPoint y: 156, distance: 94.5
click at [182, 156] on tr "Ali_Stylist amit_pdct anil Ayush Sahu COUNTER_SALES Debbo Fazal Gopal_Nails Kri…" at bounding box center [230, 162] width 394 height 31
type input "2200"
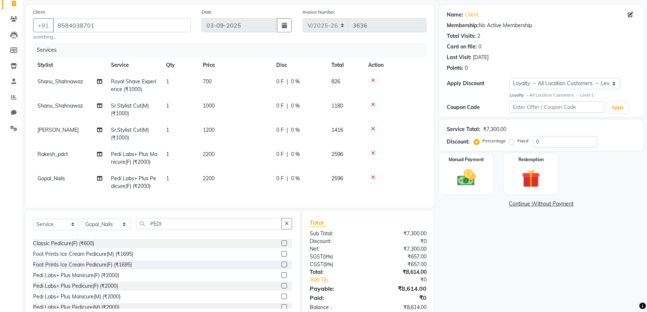
click at [227, 178] on tr "Gopal_Nails Pedi Labs+ Plus Pedicure(F) (₹2000) 1 2200 0 F | 0 % 2596" at bounding box center [230, 183] width 394 height 24
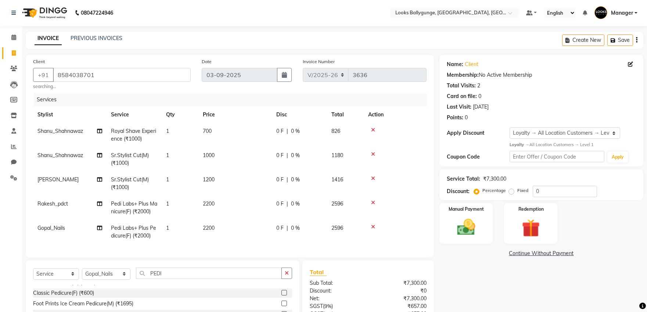
scroll to position [0, 0]
click at [15, 38] on icon at bounding box center [13, 38] width 5 height 6
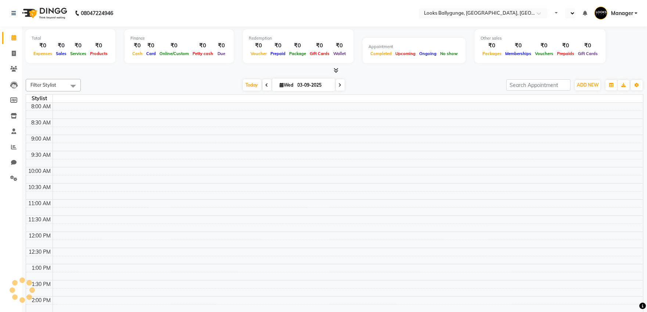
select select "en"
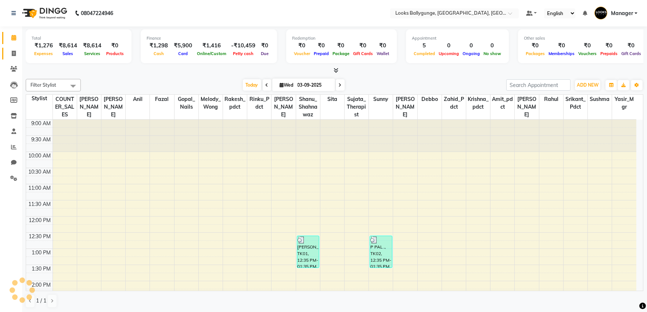
click at [8, 51] on span at bounding box center [13, 54] width 13 height 8
select select "service"
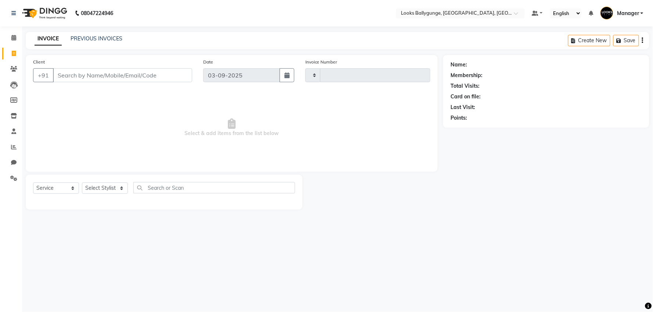
type input "3635"
select select "6477"
type input "9331151463"
select select "1: Object"
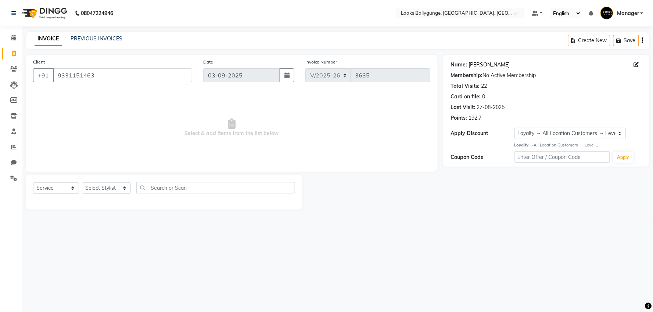
click at [487, 67] on link "[PERSON_NAME]" at bounding box center [489, 65] width 41 height 8
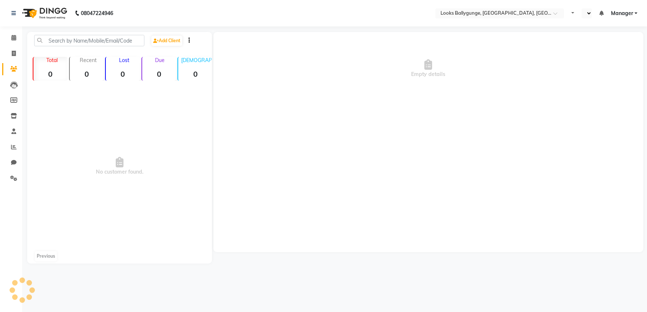
select select "en"
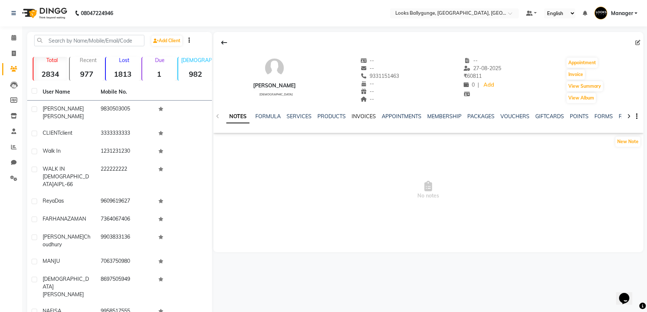
click at [361, 114] on link "INVOICES" at bounding box center [364, 116] width 24 height 7
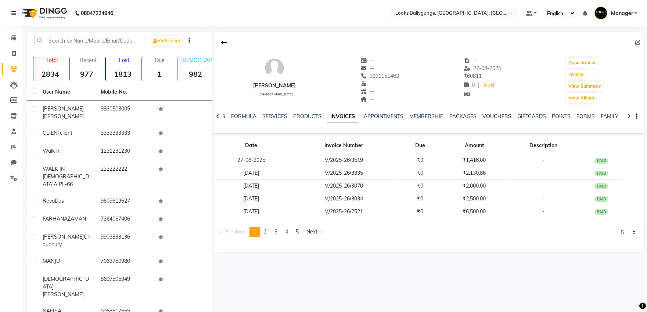
click at [487, 113] on link "VOUCHERS" at bounding box center [497, 116] width 29 height 7
